Goal: Navigation & Orientation: Find specific page/section

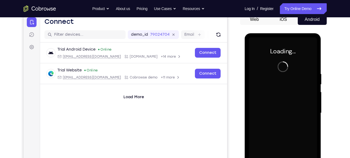
scroll to position [56, 0]
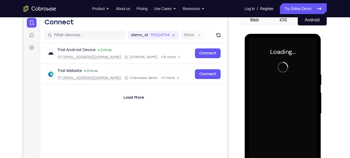
click at [288, 24] on button "iOS" at bounding box center [283, 20] width 29 height 11
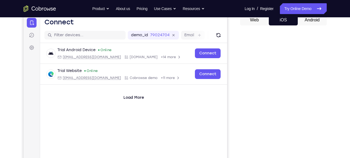
click at [310, 22] on button "Android" at bounding box center [312, 20] width 29 height 11
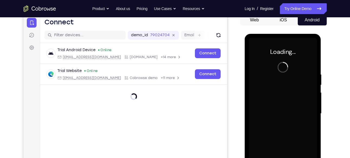
scroll to position [0, 0]
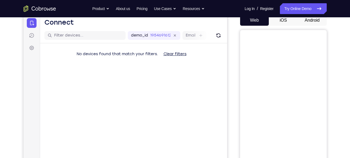
drag, startPoint x: 322, startPoint y: 24, endPoint x: 181, endPoint y: 23, distance: 140.9
click at [322, 24] on button "Android" at bounding box center [312, 20] width 29 height 11
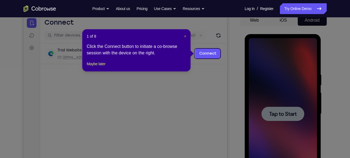
click at [184, 38] on span "×" at bounding box center [185, 36] width 2 height 4
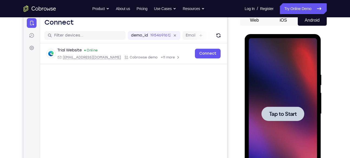
click at [303, 96] on div at bounding box center [283, 114] width 68 height 152
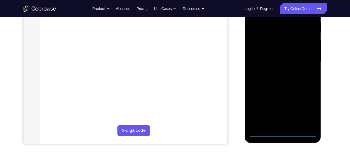
scroll to position [108, 0]
click at [282, 135] on div at bounding box center [283, 61] width 68 height 152
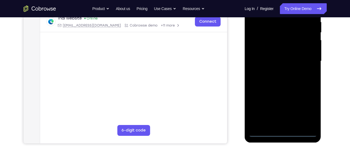
click at [306, 107] on div at bounding box center [283, 61] width 68 height 152
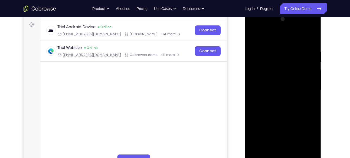
scroll to position [79, 0]
click at [257, 30] on div at bounding box center [283, 91] width 68 height 152
click at [304, 85] on div at bounding box center [283, 91] width 68 height 152
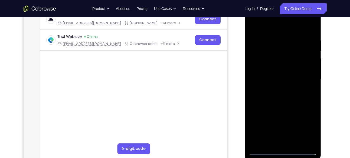
scroll to position [92, 0]
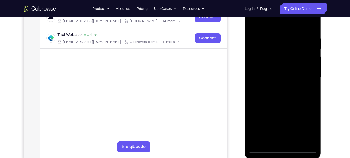
click at [280, 88] on div at bounding box center [283, 78] width 68 height 152
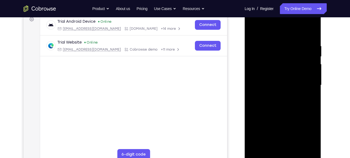
click at [284, 76] on div at bounding box center [283, 85] width 68 height 152
click at [272, 73] on div at bounding box center [283, 85] width 68 height 152
click at [284, 84] on div at bounding box center [283, 85] width 68 height 152
click at [267, 102] on div at bounding box center [283, 85] width 68 height 152
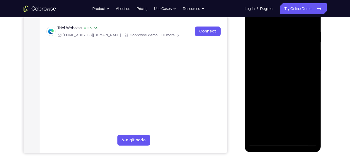
scroll to position [100, 0]
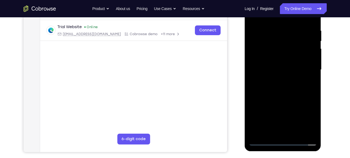
click at [289, 88] on div at bounding box center [283, 70] width 68 height 152
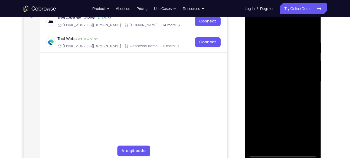
scroll to position [83, 0]
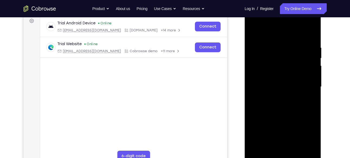
click at [287, 111] on div at bounding box center [283, 87] width 68 height 152
click at [278, 114] on div at bounding box center [283, 87] width 68 height 152
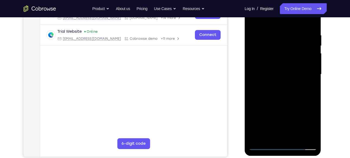
scroll to position [97, 0]
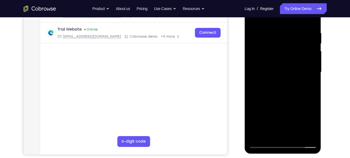
drag, startPoint x: 297, startPoint y: 124, endPoint x: 295, endPoint y: 54, distance: 70.5
click at [295, 54] on div at bounding box center [283, 72] width 68 height 152
click at [312, 136] on div at bounding box center [283, 72] width 68 height 152
drag, startPoint x: 296, startPoint y: 71, endPoint x: 287, endPoint y: 125, distance: 55.0
click at [287, 125] on div at bounding box center [283, 72] width 68 height 152
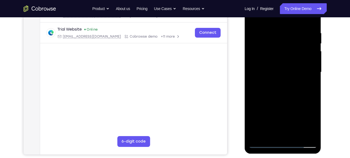
drag, startPoint x: 284, startPoint y: 55, endPoint x: 283, endPoint y: 103, distance: 48.2
click at [283, 103] on div at bounding box center [283, 72] width 68 height 152
click at [313, 50] on div at bounding box center [283, 72] width 68 height 152
drag, startPoint x: 290, startPoint y: 38, endPoint x: 288, endPoint y: 88, distance: 49.6
click at [288, 88] on div at bounding box center [283, 72] width 68 height 152
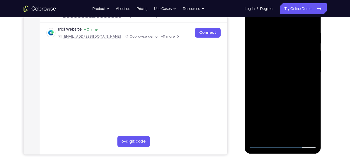
click at [298, 135] on div at bounding box center [283, 72] width 68 height 152
click at [290, 99] on div at bounding box center [283, 72] width 68 height 152
click at [254, 18] on div at bounding box center [283, 72] width 68 height 152
click at [278, 33] on div at bounding box center [283, 72] width 68 height 152
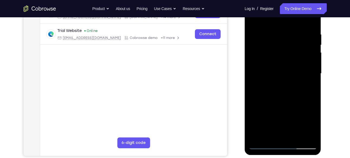
scroll to position [113, 0]
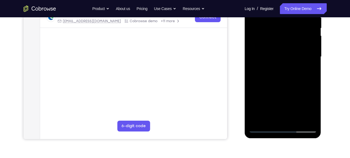
click at [305, 119] on div at bounding box center [283, 57] width 68 height 152
click at [311, 48] on div at bounding box center [283, 57] width 68 height 152
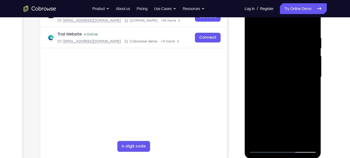
scroll to position [92, 0]
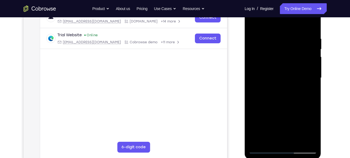
drag, startPoint x: 256, startPoint y: 93, endPoint x: 305, endPoint y: 97, distance: 48.9
click at [305, 97] on div at bounding box center [283, 78] width 68 height 152
click at [259, 100] on div at bounding box center [283, 78] width 68 height 152
click at [253, 79] on div at bounding box center [283, 78] width 68 height 152
drag, startPoint x: 265, startPoint y: 88, endPoint x: 299, endPoint y: 89, distance: 33.9
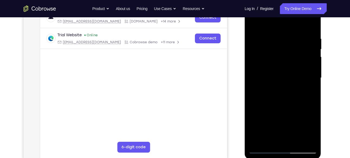
click at [299, 89] on div at bounding box center [283, 78] width 68 height 152
click at [258, 94] on div at bounding box center [283, 78] width 68 height 152
click at [312, 86] on div at bounding box center [283, 78] width 68 height 152
click at [292, 33] on div at bounding box center [283, 78] width 68 height 152
click at [311, 25] on div at bounding box center [283, 78] width 68 height 152
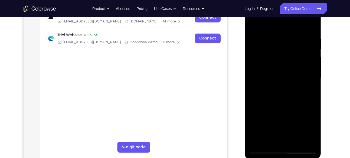
drag, startPoint x: 286, startPoint y: 35, endPoint x: 269, endPoint y: 95, distance: 62.6
click at [269, 95] on div at bounding box center [283, 78] width 68 height 152
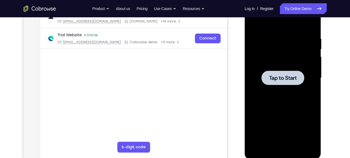
click at [277, 79] on span "Tap to Start" at bounding box center [283, 77] width 28 height 5
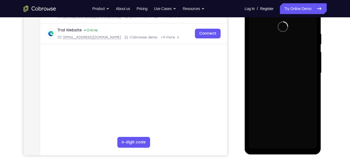
scroll to position [98, 0]
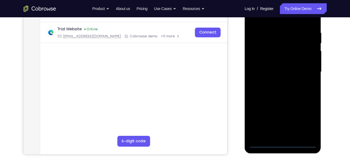
click at [285, 144] on div at bounding box center [283, 72] width 68 height 152
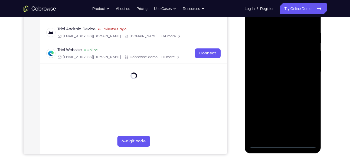
click at [302, 121] on div at bounding box center [283, 72] width 68 height 152
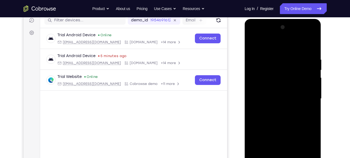
scroll to position [70, 0]
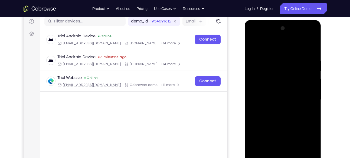
click at [308, 147] on div at bounding box center [283, 100] width 68 height 152
click at [256, 36] on div at bounding box center [283, 100] width 68 height 152
click at [307, 97] on div at bounding box center [283, 100] width 68 height 152
click at [277, 112] on div at bounding box center [283, 100] width 68 height 152
click at [279, 94] on div at bounding box center [283, 100] width 68 height 152
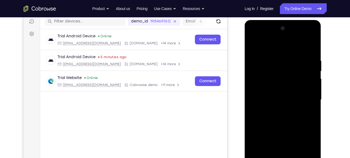
click at [279, 94] on div at bounding box center [283, 100] width 68 height 152
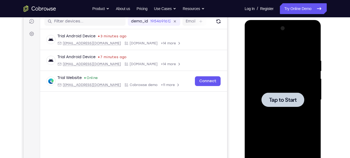
click at [269, 87] on div at bounding box center [283, 100] width 68 height 152
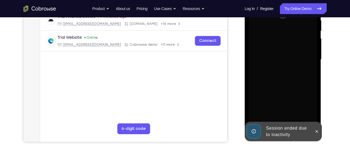
scroll to position [110, 0]
click at [317, 131] on icon at bounding box center [317, 131] width 4 height 4
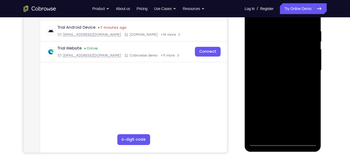
scroll to position [104, 0]
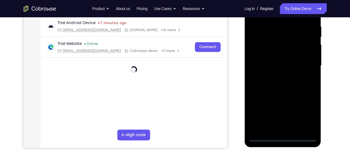
click at [283, 138] on div at bounding box center [283, 66] width 68 height 152
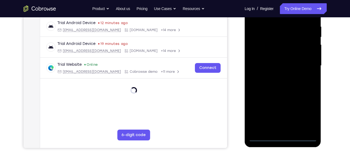
click at [307, 115] on div at bounding box center [283, 66] width 68 height 152
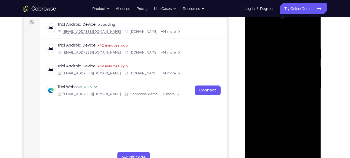
scroll to position [81, 0]
click at [262, 25] on div at bounding box center [283, 89] width 68 height 152
click at [306, 89] on div at bounding box center [283, 89] width 68 height 152
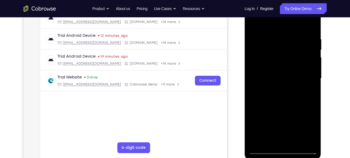
scroll to position [93, 0]
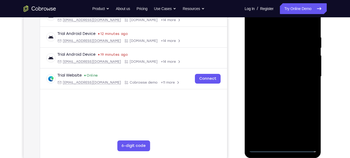
click at [277, 86] on div at bounding box center [283, 77] width 68 height 152
click at [289, 73] on div at bounding box center [283, 77] width 68 height 152
click at [270, 63] on div at bounding box center [283, 77] width 68 height 152
click at [259, 75] on div at bounding box center [283, 77] width 68 height 152
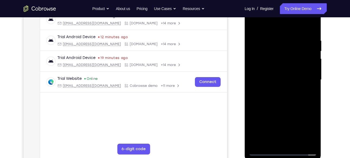
scroll to position [89, 0]
click at [286, 89] on div at bounding box center [283, 80] width 68 height 152
click at [289, 104] on div at bounding box center [283, 80] width 68 height 152
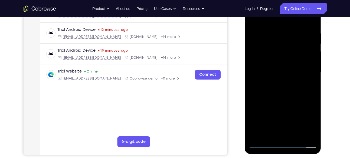
scroll to position [98, 0]
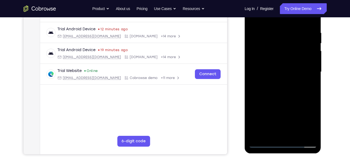
drag, startPoint x: 303, startPoint y: 115, endPoint x: 301, endPoint y: 60, distance: 55.9
click at [301, 60] on div at bounding box center [283, 72] width 68 height 152
drag, startPoint x: 270, startPoint y: 101, endPoint x: 274, endPoint y: 52, distance: 49.2
click at [274, 52] on div at bounding box center [283, 72] width 68 height 152
drag, startPoint x: 295, startPoint y: 105, endPoint x: 295, endPoint y: 83, distance: 22.5
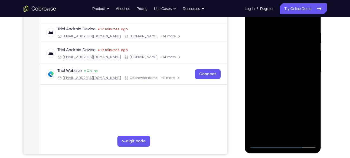
click at [295, 83] on div at bounding box center [283, 72] width 68 height 152
click at [312, 121] on div at bounding box center [283, 72] width 68 height 152
drag, startPoint x: 296, startPoint y: 65, endPoint x: 294, endPoint y: 79, distance: 15.0
click at [294, 79] on div at bounding box center [283, 72] width 68 height 152
click at [311, 82] on div at bounding box center [283, 72] width 68 height 152
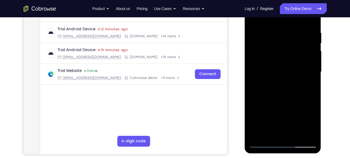
drag, startPoint x: 299, startPoint y: 52, endPoint x: 297, endPoint y: 79, distance: 27.2
click at [297, 79] on div at bounding box center [283, 72] width 68 height 152
drag, startPoint x: 307, startPoint y: 53, endPoint x: 307, endPoint y: 102, distance: 49.9
click at [307, 102] on div at bounding box center [283, 72] width 68 height 152
drag, startPoint x: 302, startPoint y: 38, endPoint x: 300, endPoint y: 55, distance: 17.5
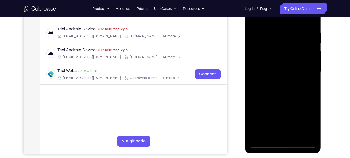
click at [300, 55] on div at bounding box center [283, 72] width 68 height 152
click at [313, 102] on div at bounding box center [283, 72] width 68 height 152
click at [296, 136] on div at bounding box center [283, 72] width 68 height 152
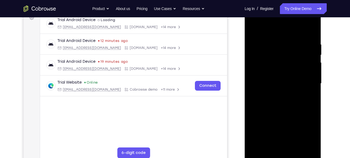
scroll to position [86, 0]
click at [279, 113] on div at bounding box center [283, 84] width 68 height 152
click at [278, 78] on div at bounding box center [283, 84] width 68 height 152
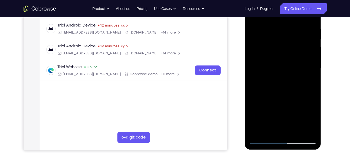
scroll to position [104, 0]
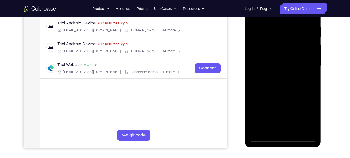
click at [265, 127] on div at bounding box center [283, 66] width 68 height 152
click at [312, 82] on div at bounding box center [283, 66] width 68 height 152
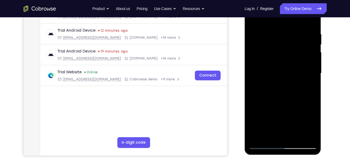
click at [254, 23] on div at bounding box center [283, 74] width 68 height 152
drag, startPoint x: 278, startPoint y: 114, endPoint x: 286, endPoint y: 75, distance: 39.2
click at [286, 75] on div at bounding box center [283, 74] width 68 height 152
click at [279, 83] on div at bounding box center [283, 74] width 68 height 152
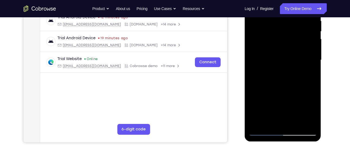
scroll to position [115, 0]
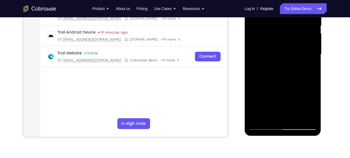
click at [275, 117] on div at bounding box center [283, 55] width 68 height 152
click at [307, 69] on div at bounding box center [283, 55] width 68 height 152
click at [306, 68] on div at bounding box center [283, 55] width 68 height 152
click at [311, 68] on div at bounding box center [283, 55] width 68 height 152
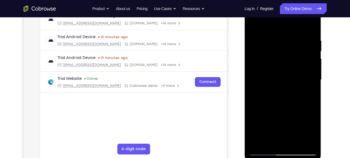
scroll to position [84, 0]
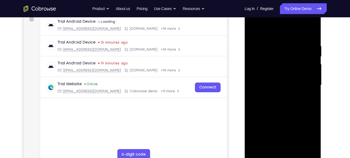
click at [253, 33] on div at bounding box center [283, 85] width 68 height 152
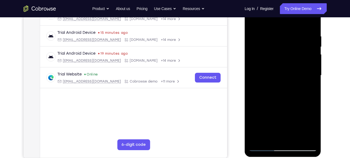
scroll to position [75, 0]
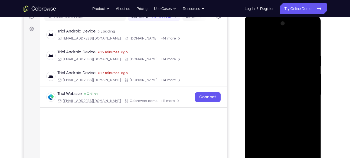
click at [274, 46] on div at bounding box center [283, 95] width 68 height 152
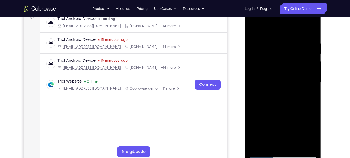
scroll to position [89, 0]
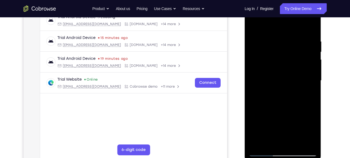
click at [309, 74] on div at bounding box center [283, 81] width 68 height 152
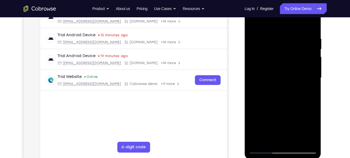
click at [311, 64] on div at bounding box center [283, 78] width 68 height 152
click at [315, 50] on div at bounding box center [283, 78] width 68 height 152
click at [311, 49] on div at bounding box center [283, 78] width 68 height 152
click at [313, 58] on div at bounding box center [283, 78] width 68 height 152
click at [313, 56] on div at bounding box center [283, 78] width 68 height 152
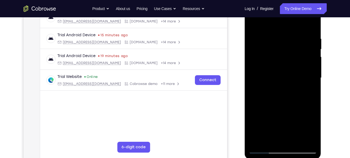
drag, startPoint x: 313, startPoint y: 47, endPoint x: 287, endPoint y: 54, distance: 26.8
click at [287, 54] on div at bounding box center [283, 78] width 68 height 152
click at [311, 49] on div at bounding box center [283, 78] width 68 height 152
click at [249, 82] on div at bounding box center [283, 78] width 68 height 152
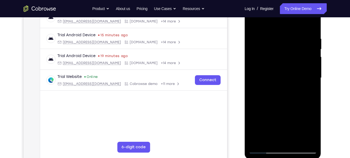
click at [249, 82] on div at bounding box center [283, 78] width 68 height 152
click at [312, 27] on div at bounding box center [283, 78] width 68 height 152
drag, startPoint x: 286, startPoint y: 35, endPoint x: 282, endPoint y: 123, distance: 87.9
click at [282, 123] on div at bounding box center [283, 78] width 68 height 152
drag, startPoint x: 295, startPoint y: 97, endPoint x: 295, endPoint y: 86, distance: 11.4
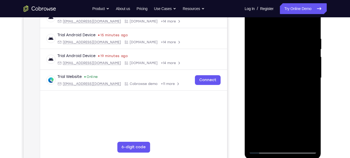
click at [295, 86] on div at bounding box center [283, 78] width 68 height 152
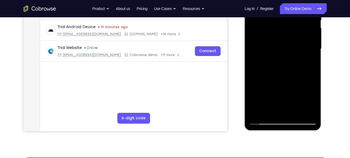
scroll to position [121, 0]
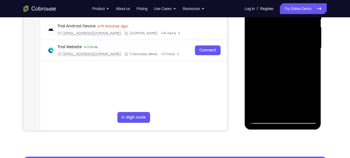
click at [257, 113] on div at bounding box center [283, 48] width 68 height 152
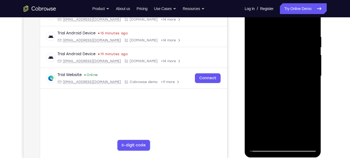
scroll to position [86, 0]
